Goal: Find specific page/section: Find specific page/section

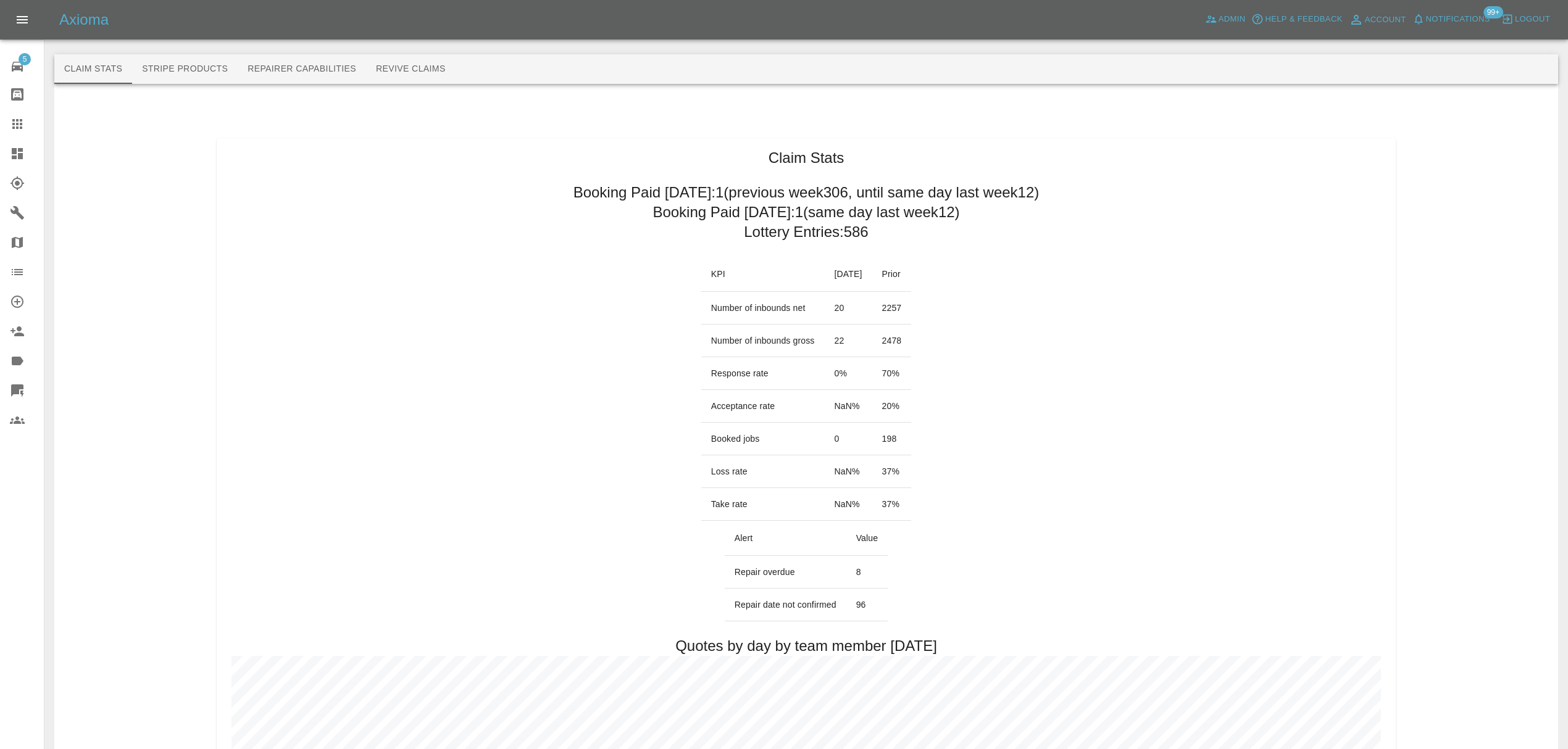
click at [9, 156] on link "Dashboard" at bounding box center [22, 153] width 44 height 29
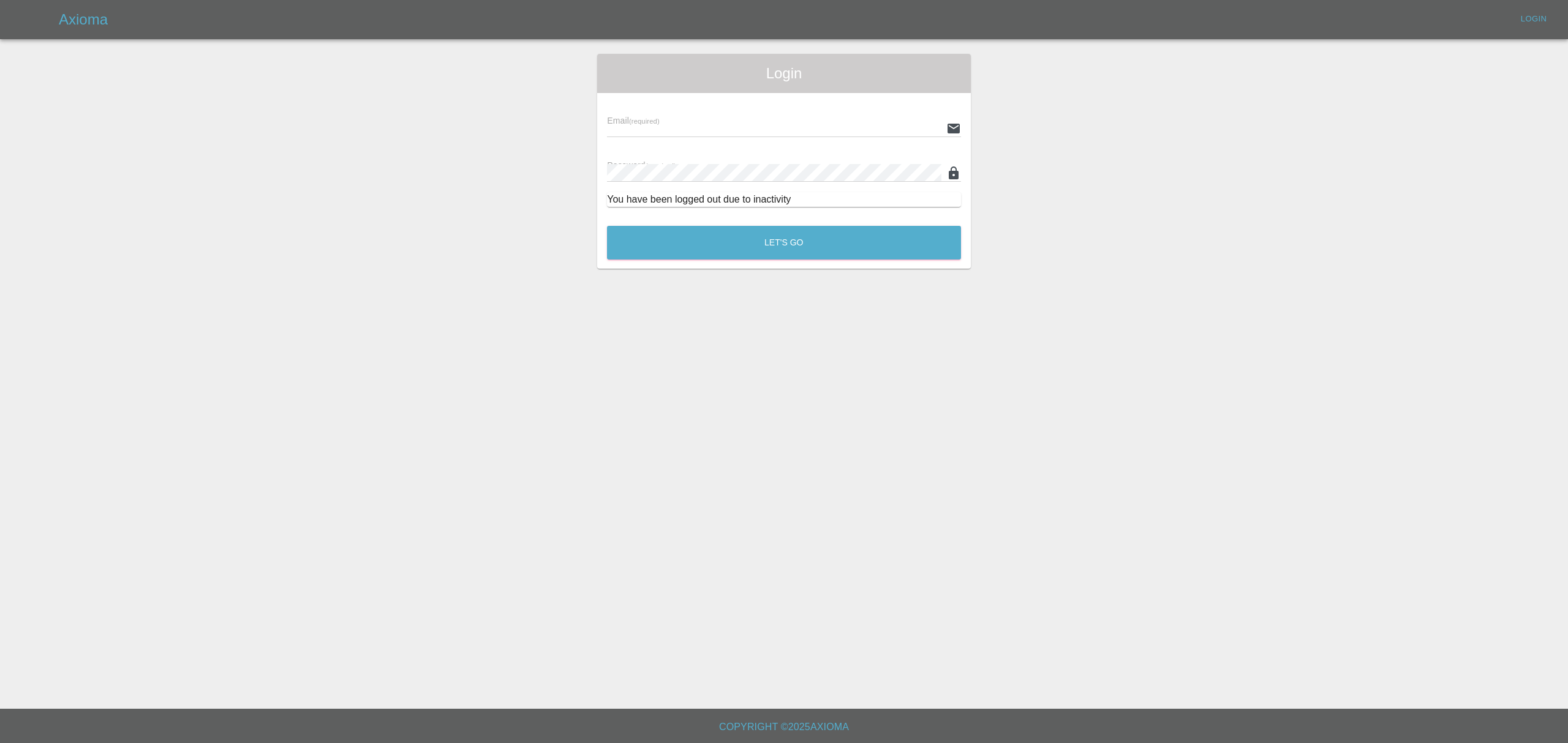
type input "[PERSON_NAME][EMAIL_ADDRESS][DOMAIN_NAME]"
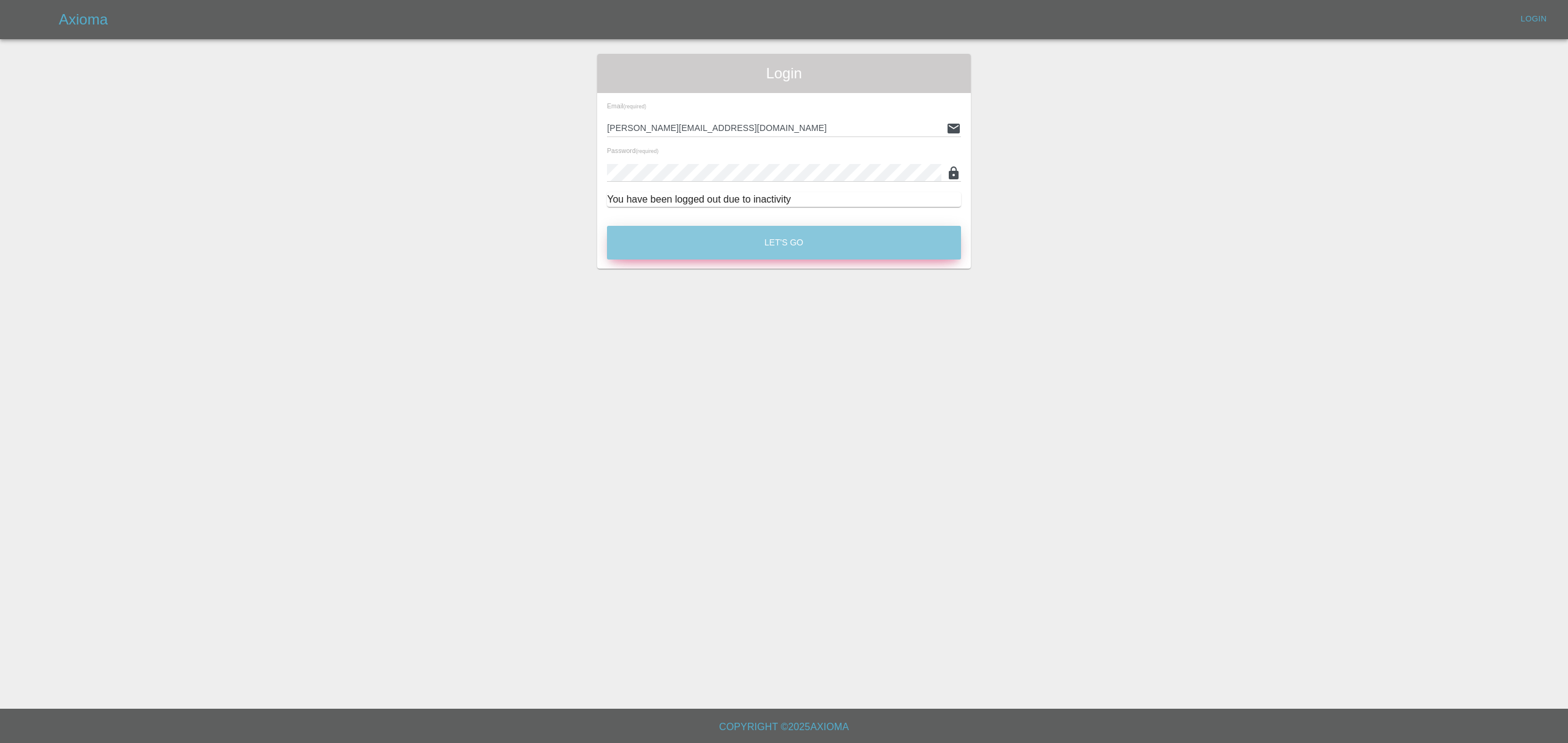
click at [829, 243] on button "Let's Go" at bounding box center [783, 243] width 354 height 34
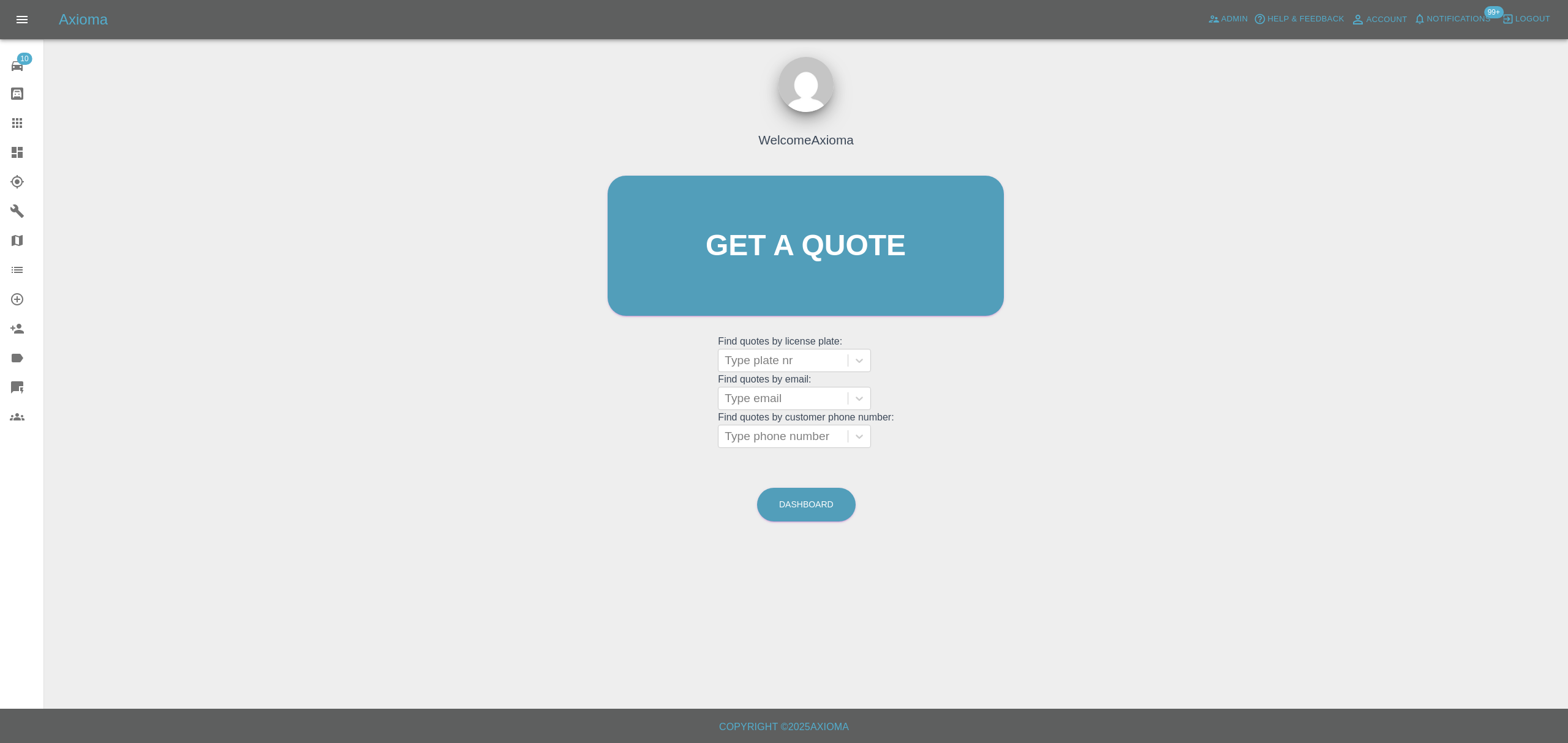
click at [1465, 13] on span "Notifications" at bounding box center [1459, 19] width 64 height 14
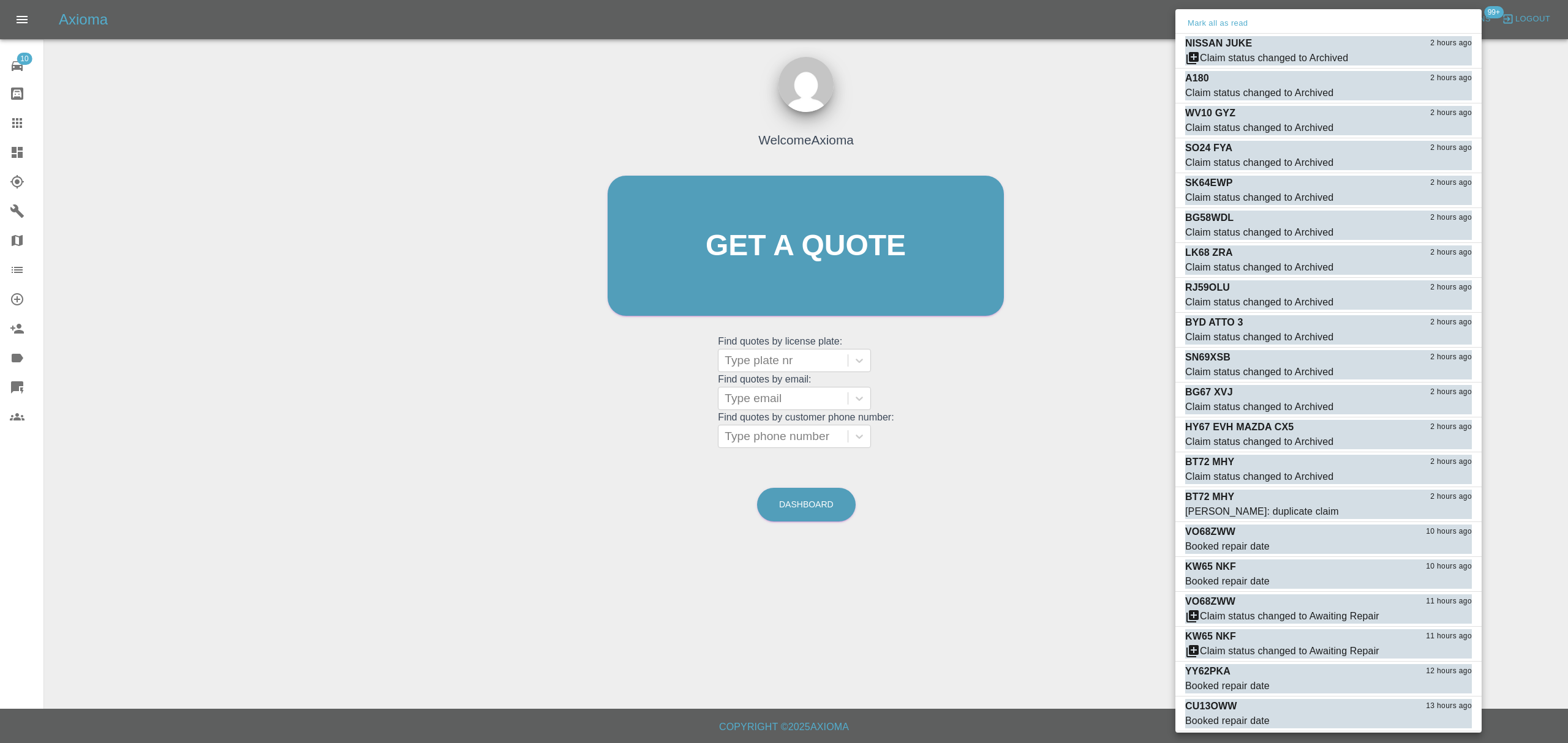
click at [1207, 27] on button "Mark all as read" at bounding box center [1217, 24] width 65 height 14
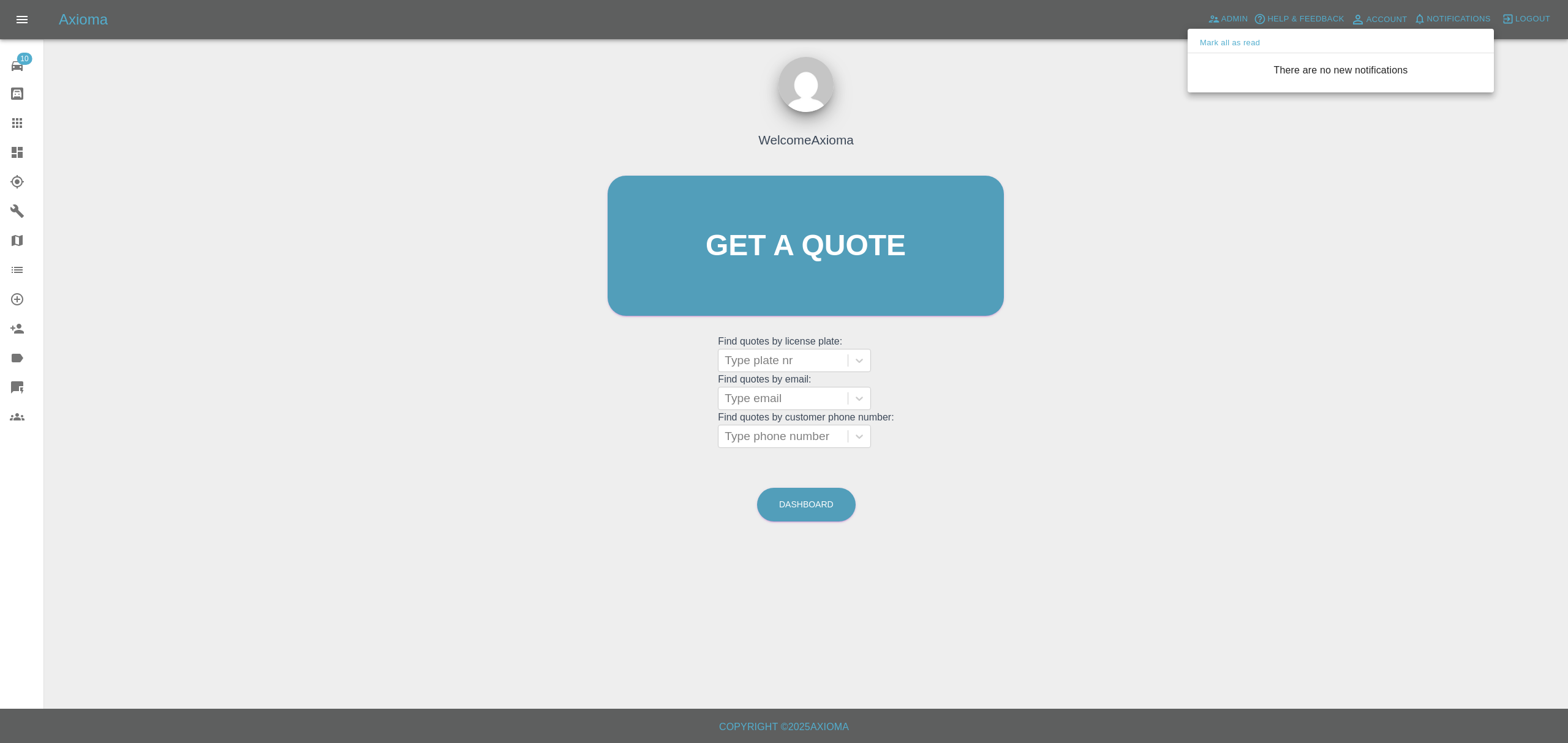
click at [1158, 153] on div at bounding box center [784, 372] width 1568 height 743
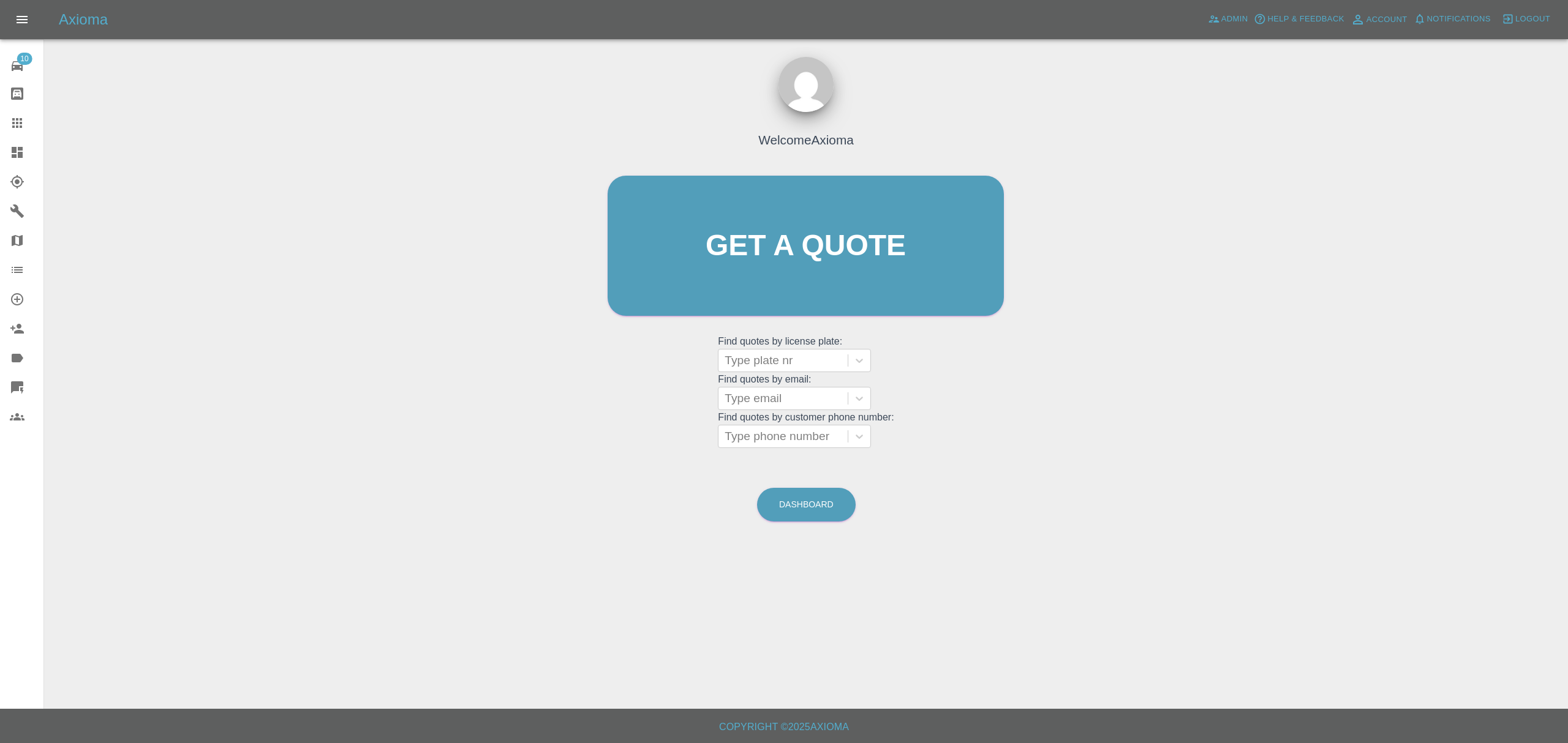
click at [20, 140] on link "Dashboard" at bounding box center [22, 152] width 43 height 29
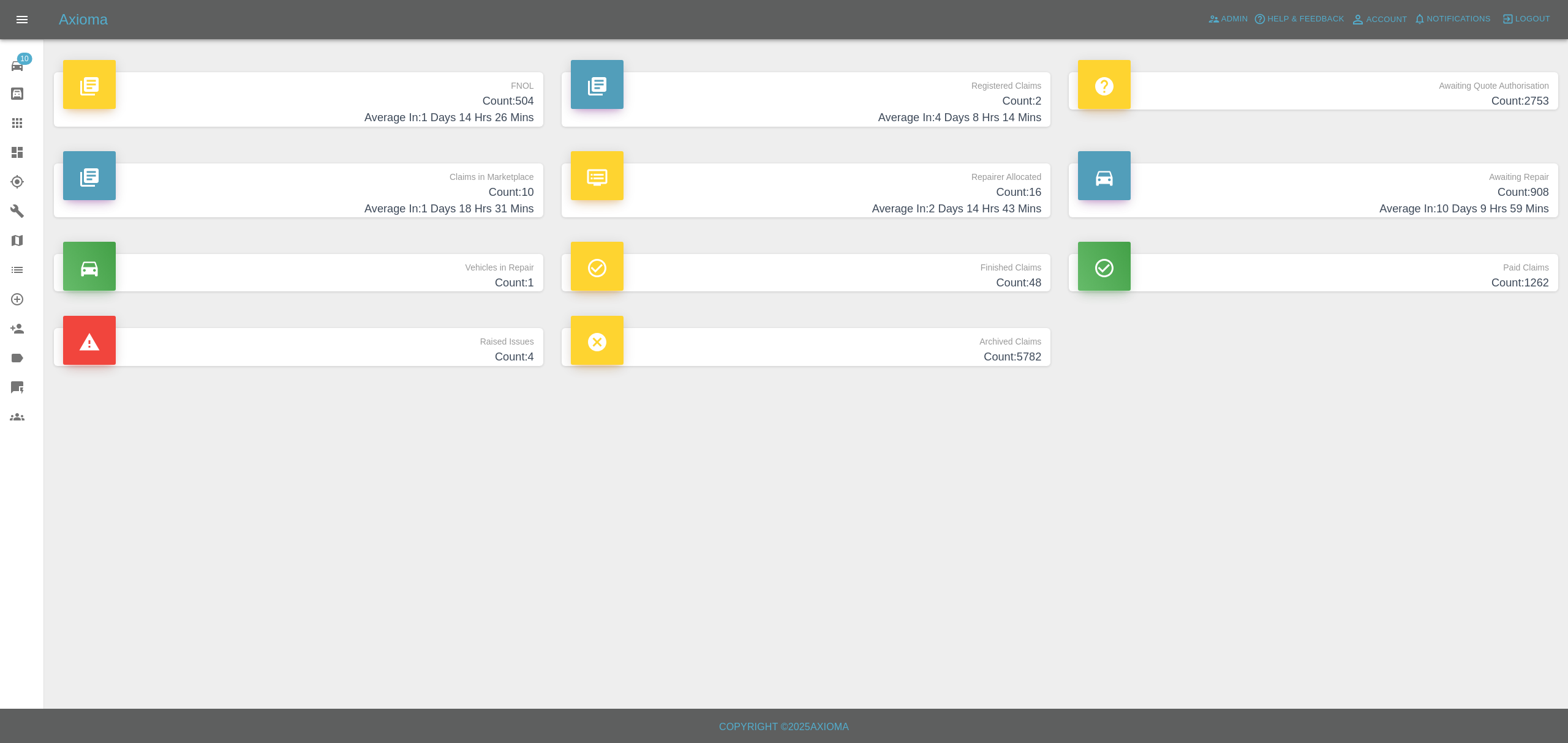
drag, startPoint x: 414, startPoint y: 74, endPoint x: 420, endPoint y: 78, distance: 7.2
click at [415, 76] on p "FNOL" at bounding box center [298, 83] width 471 height 21
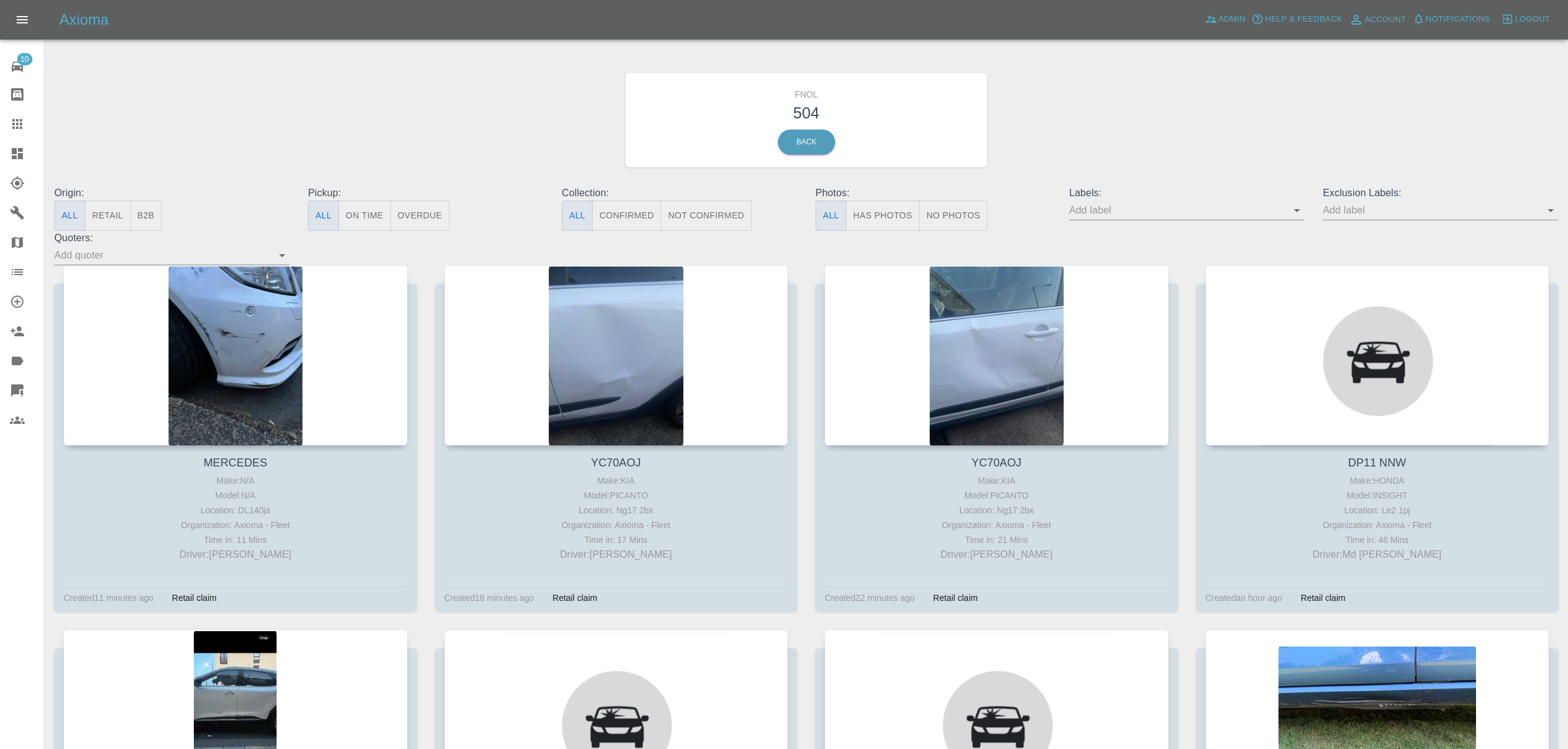
click at [964, 332] on div at bounding box center [997, 355] width 344 height 181
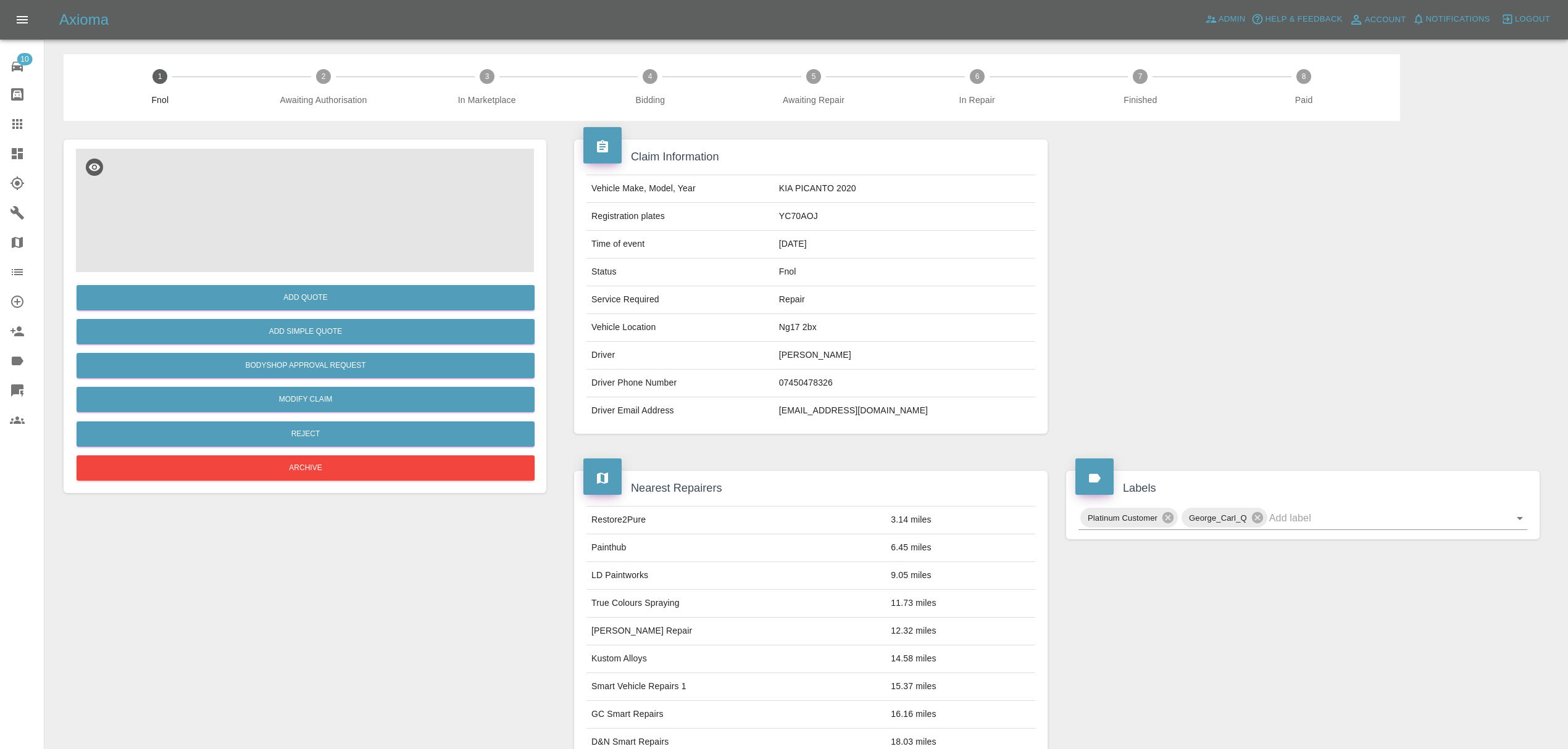
click at [349, 205] on img at bounding box center [305, 210] width 458 height 124
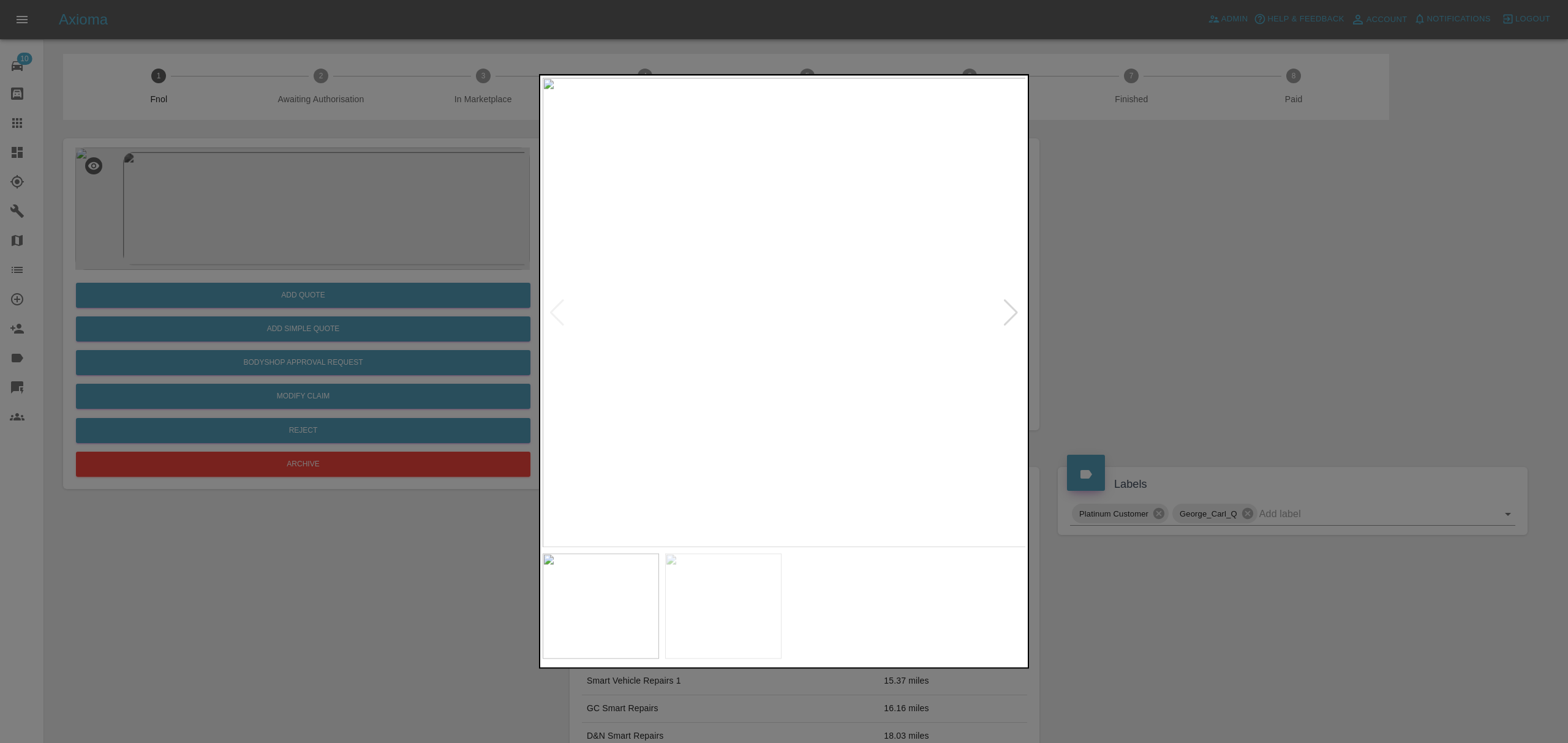
click at [991, 315] on img at bounding box center [784, 312] width 483 height 470
click at [1002, 314] on img at bounding box center [784, 312] width 483 height 470
click at [1008, 314] on div at bounding box center [1011, 312] width 17 height 27
click at [1113, 306] on div at bounding box center [784, 372] width 1568 height 743
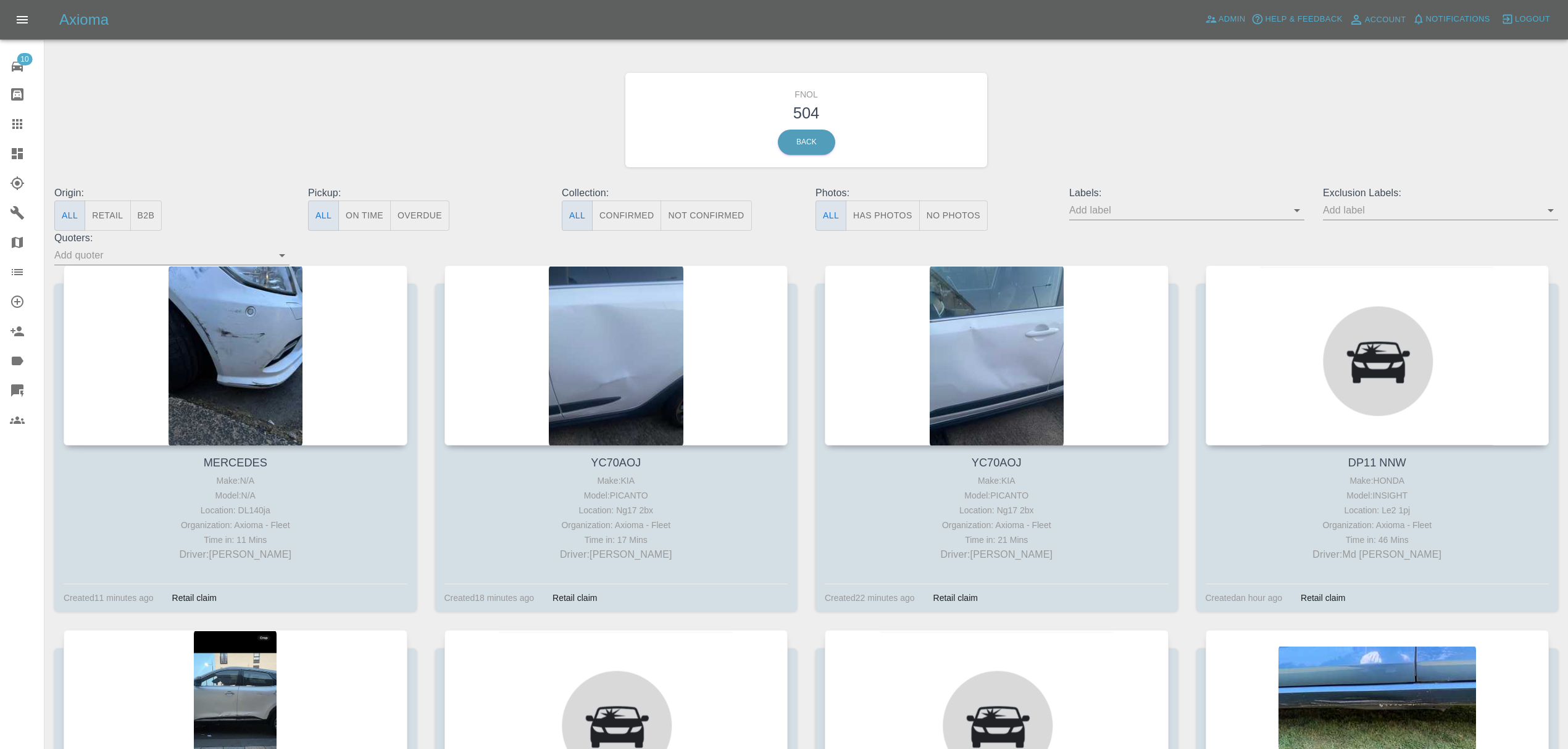
click at [1286, 208] on input "text" at bounding box center [1177, 210] width 217 height 19
type input "[PERSON_NAME]"
click at [1468, 257] on li "George_Carl_Q" at bounding box center [1440, 258] width 90 height 22
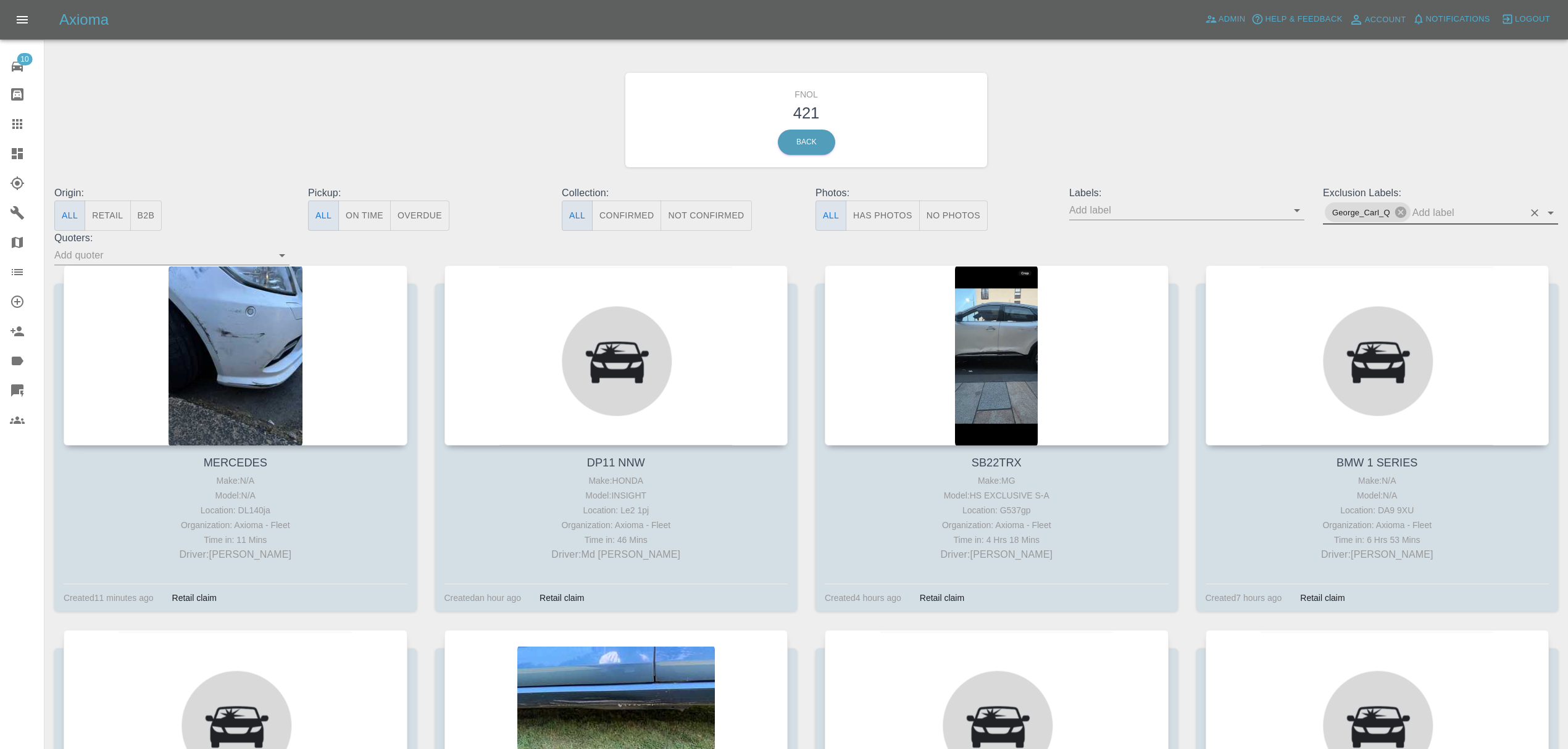
click at [1401, 213] on icon at bounding box center [1401, 212] width 13 height 13
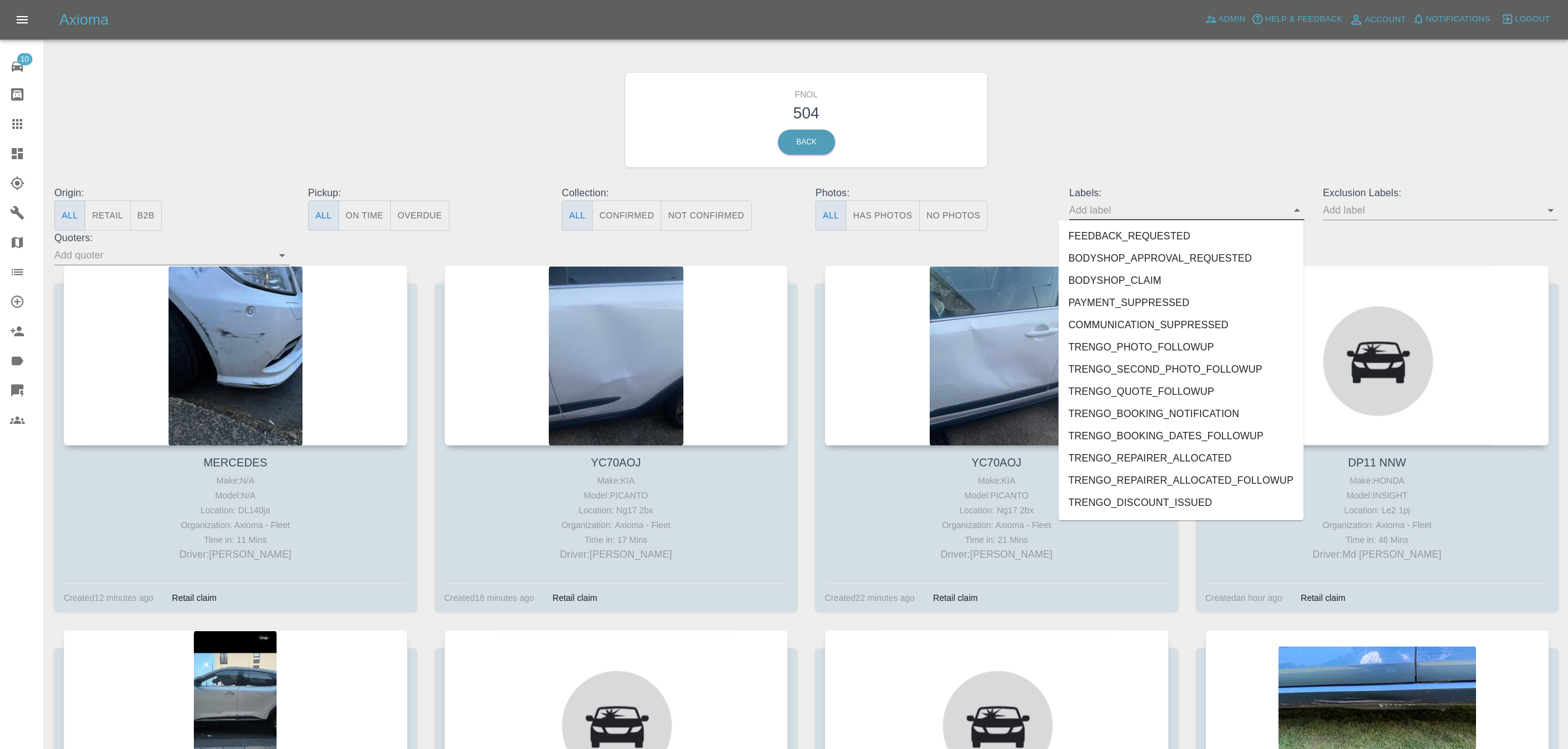
click at [1153, 211] on input "text" at bounding box center [1177, 210] width 217 height 19
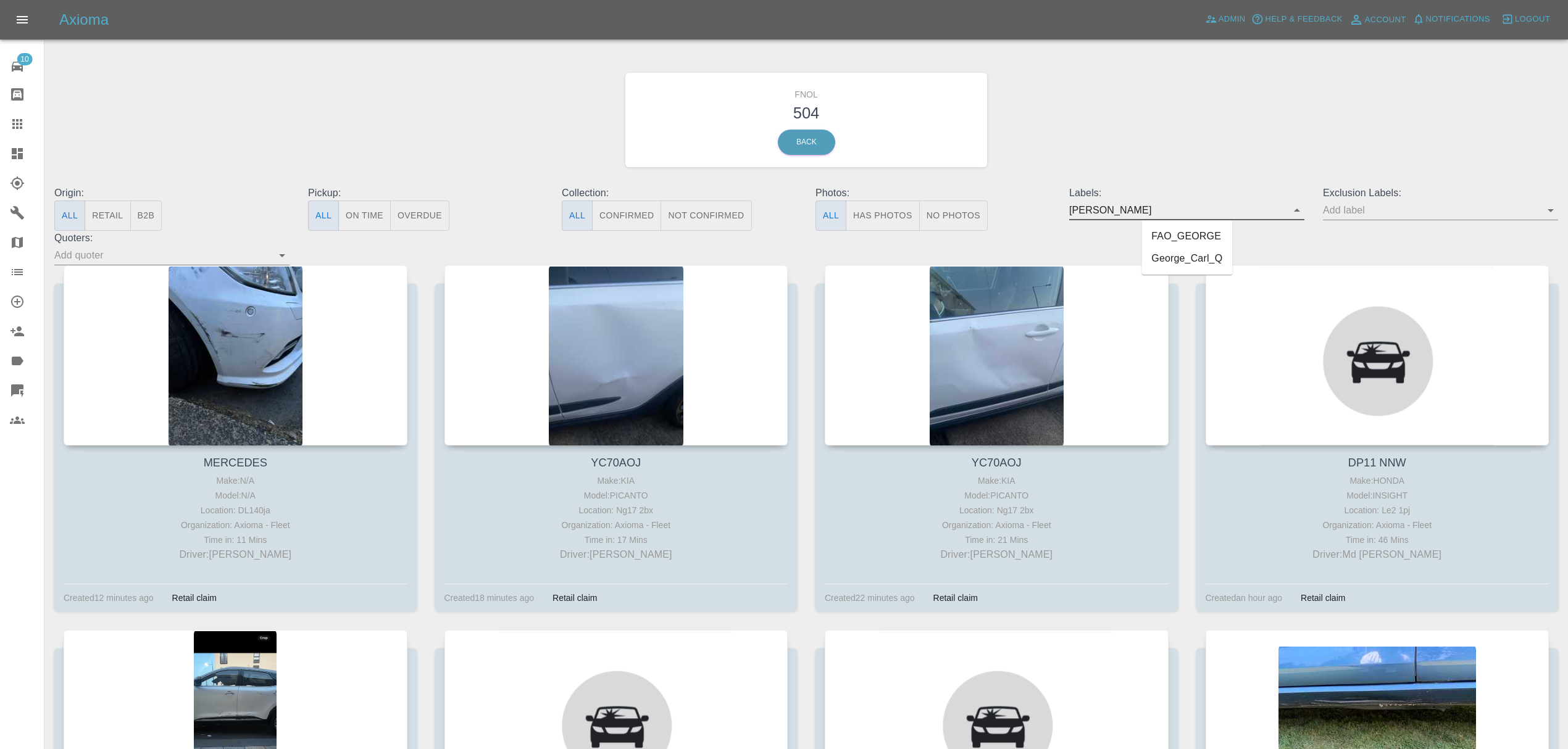
type input "[PERSON_NAME]"
click at [1164, 252] on li "George_Carl_Q" at bounding box center [1186, 258] width 90 height 22
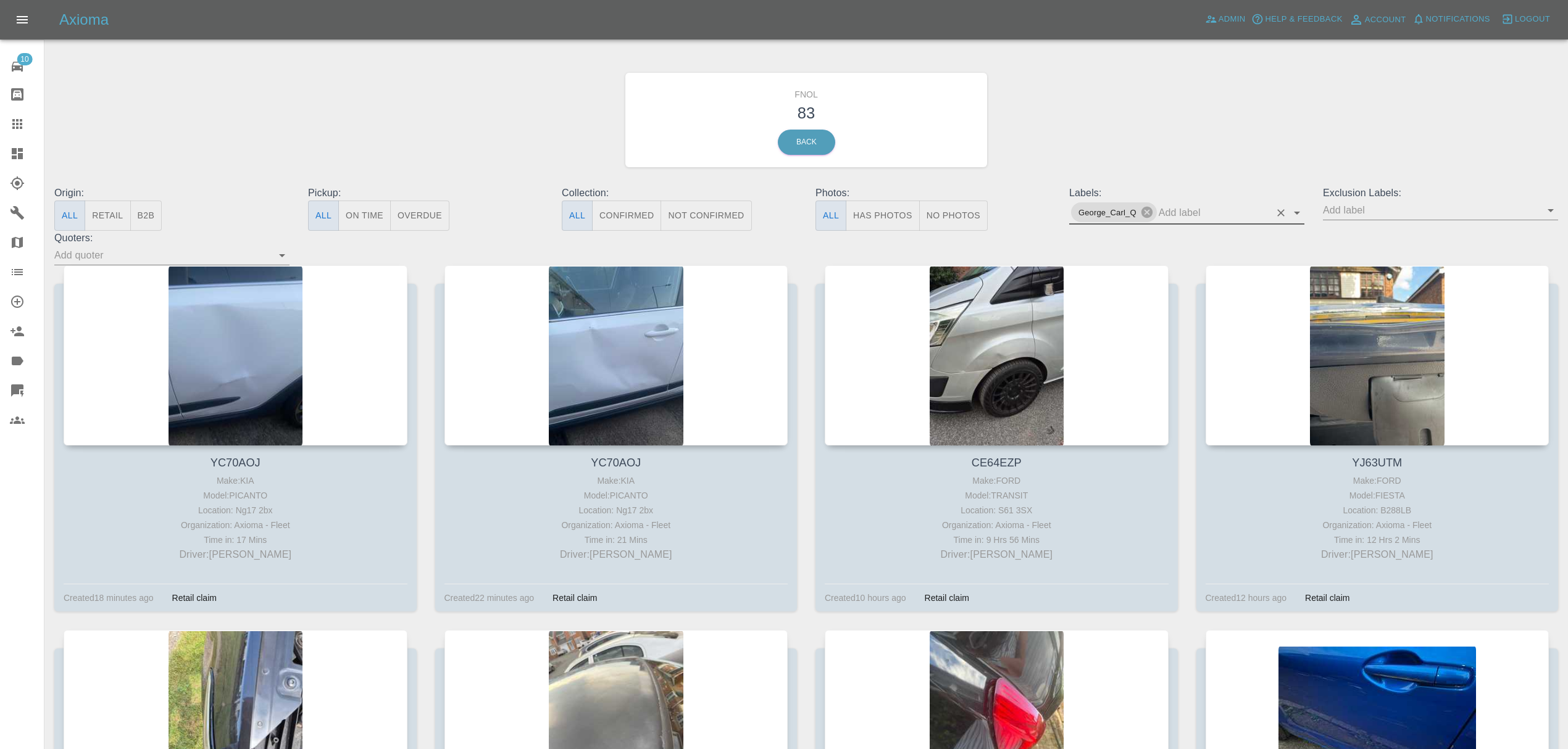
drag, startPoint x: 1146, startPoint y: 205, endPoint x: 1116, endPoint y: 277, distance: 78.0
click at [1146, 205] on icon at bounding box center [1147, 212] width 13 height 13
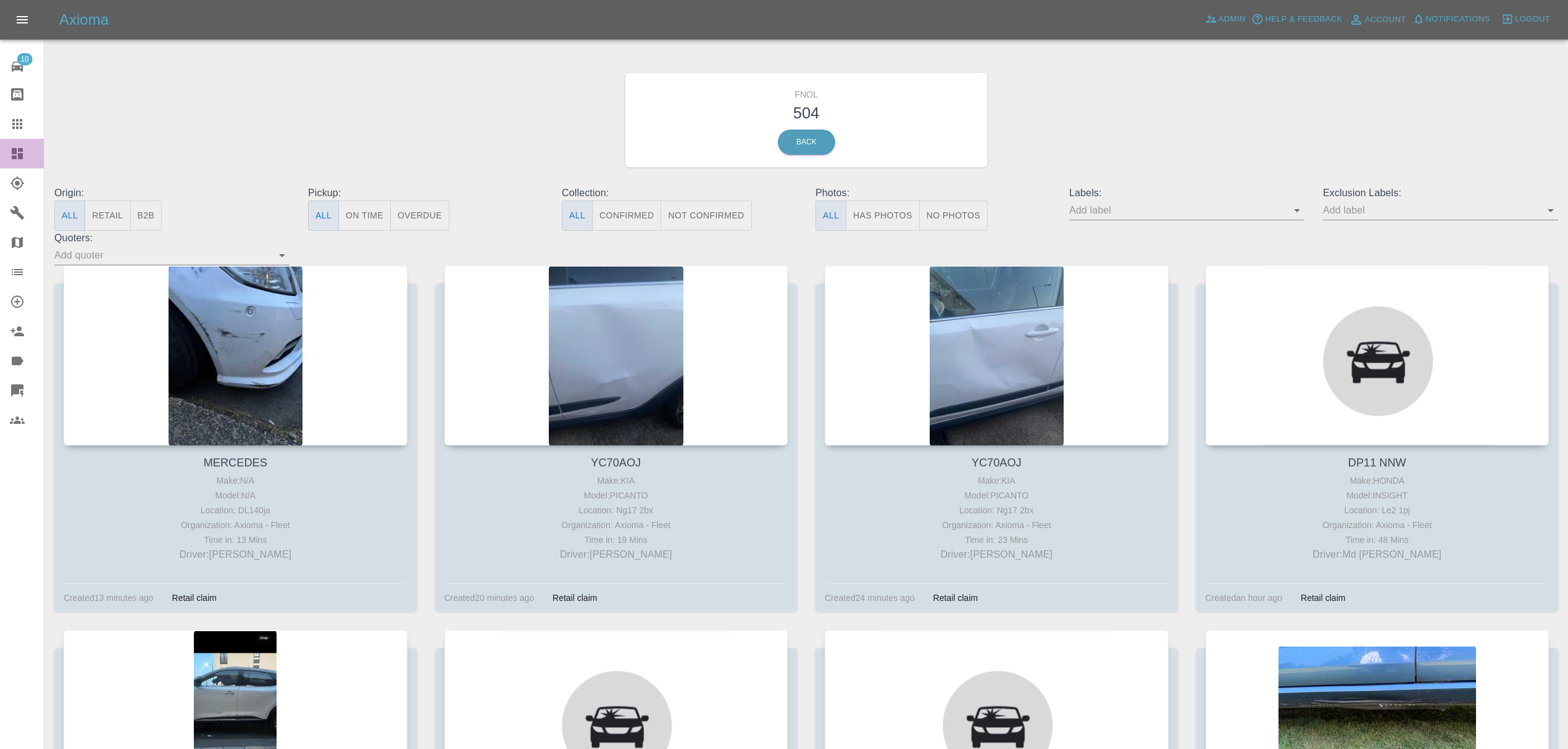
click at [18, 146] on icon at bounding box center [17, 154] width 15 height 15
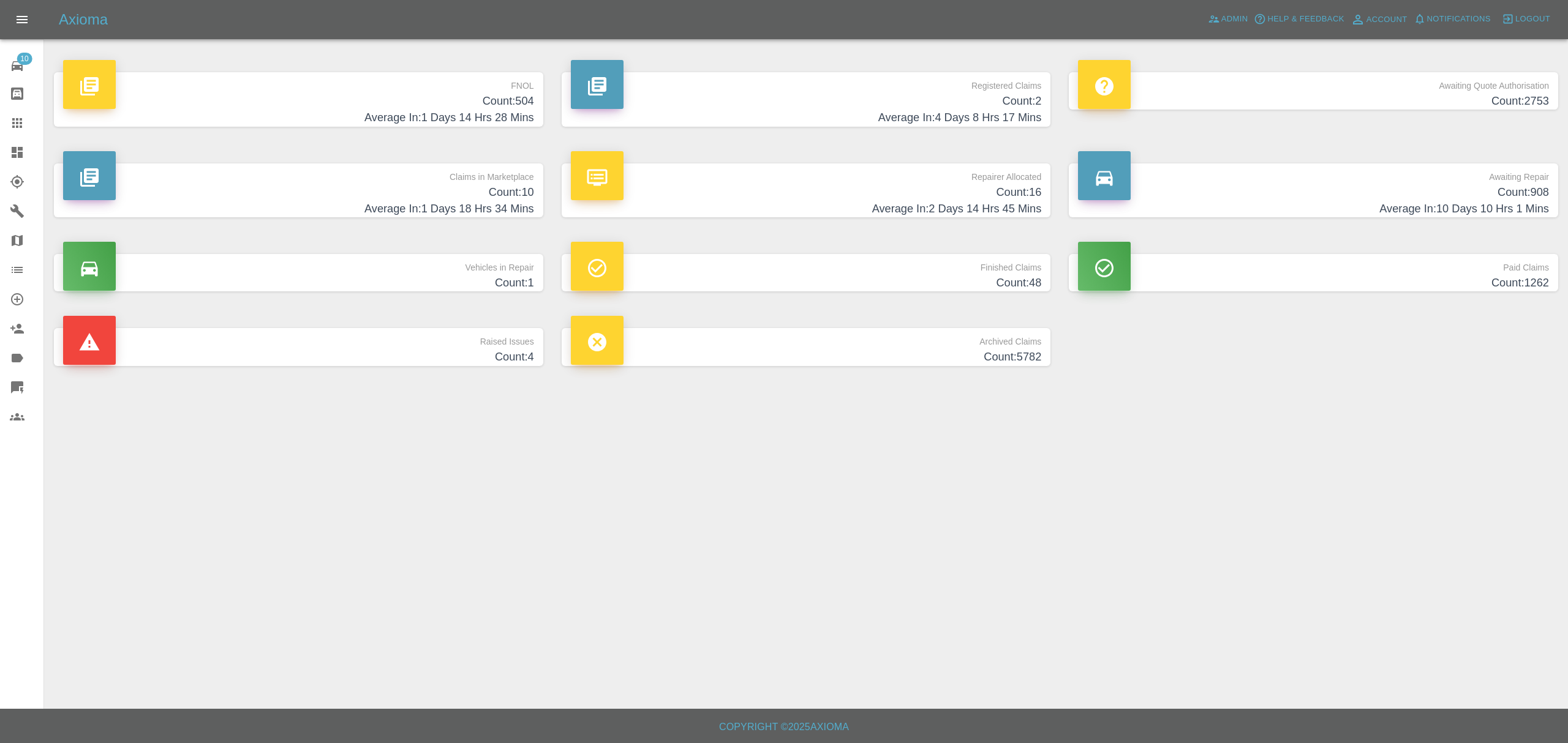
click at [32, 157] on div at bounding box center [26, 153] width 34 height 15
